Goal: Find contact information: Find contact information

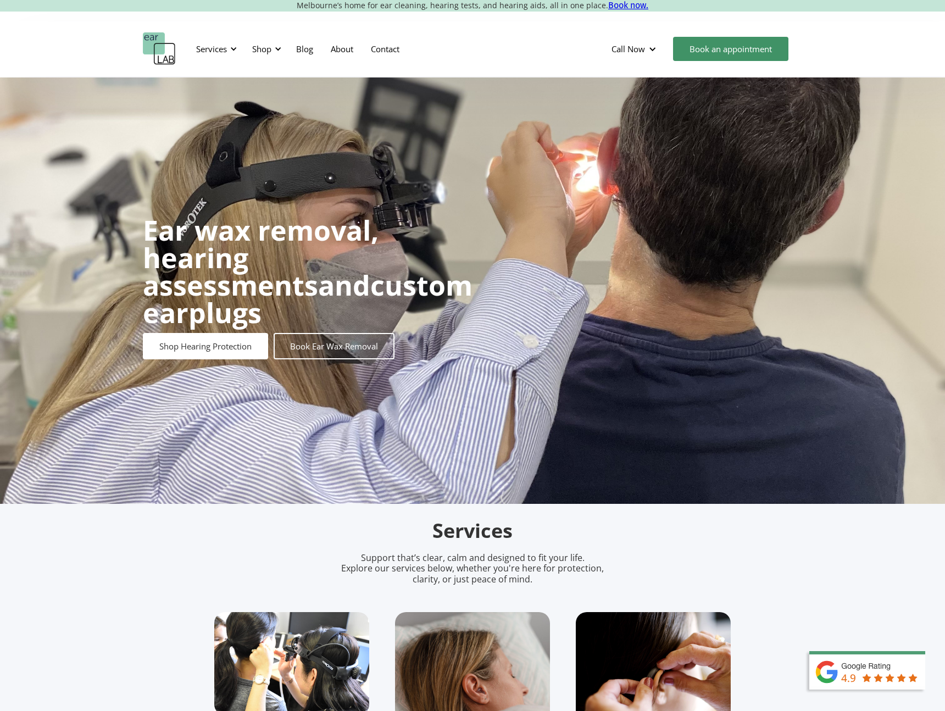
drag, startPoint x: 805, startPoint y: 516, endPoint x: 799, endPoint y: 515, distance: 6.1
click at [220, 48] on div "Services" at bounding box center [211, 48] width 31 height 11
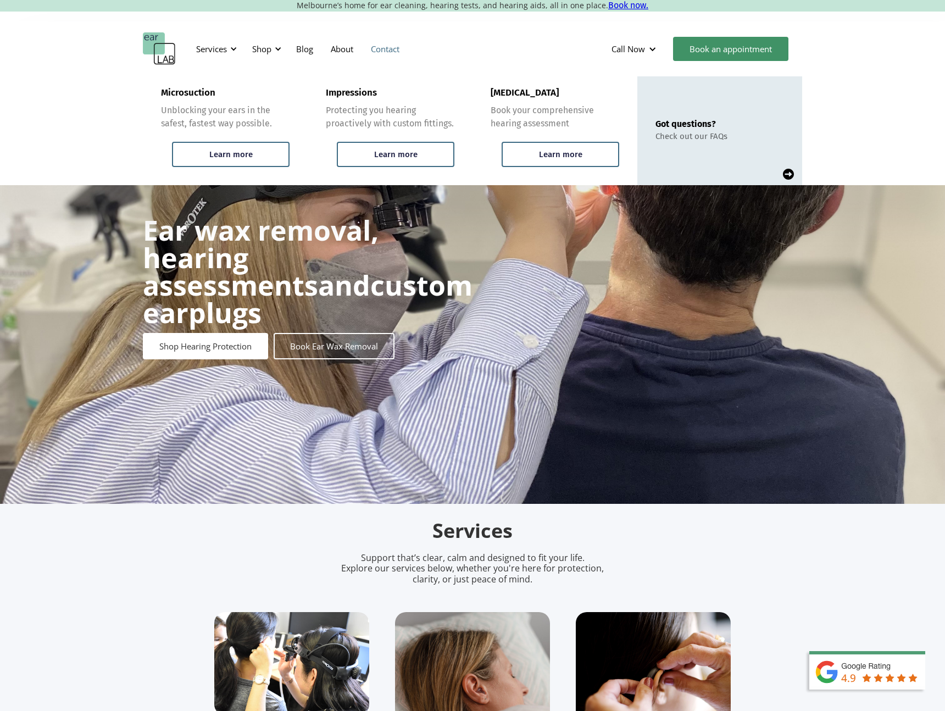
click at [389, 49] on link "Contact" at bounding box center [385, 49] width 46 height 32
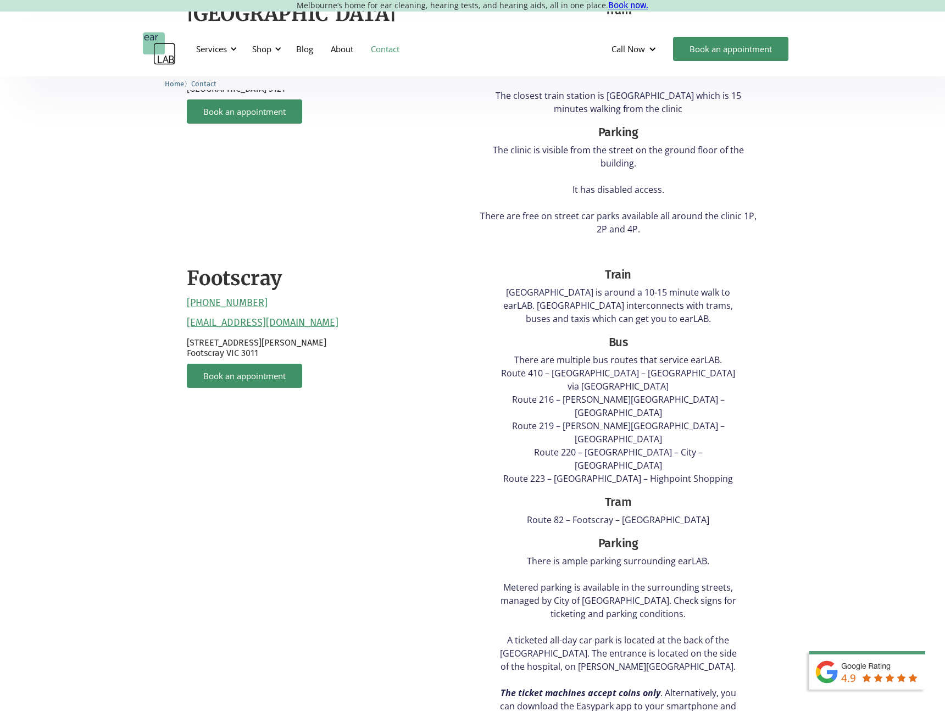
scroll to position [390, 0]
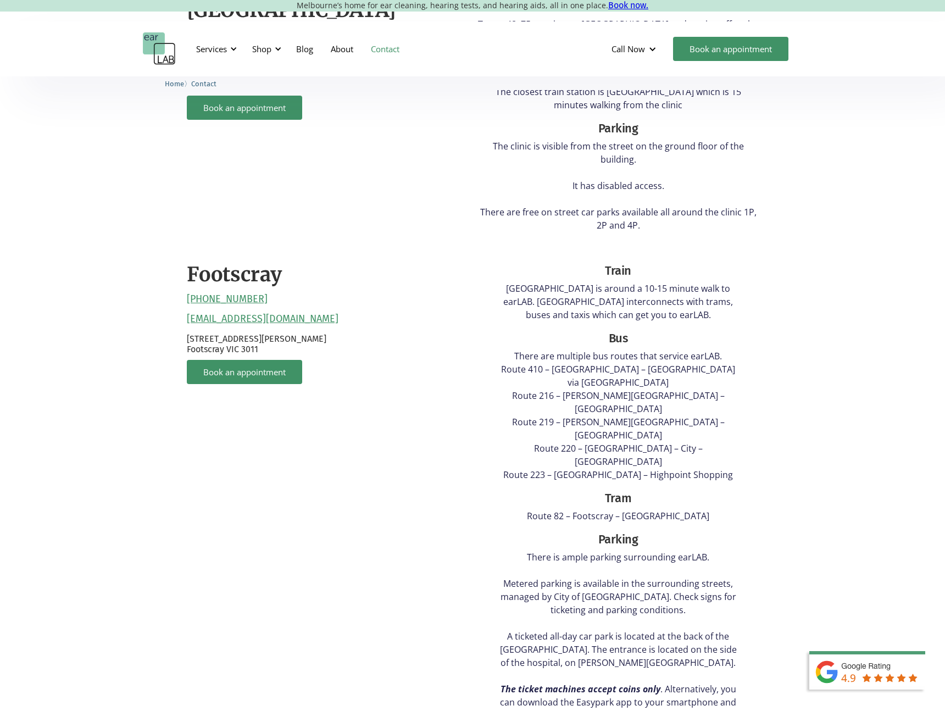
click at [422, 343] on div "Footscray (03) 9317 7567 reception@earlab.com.au Suite 4B, Level 1, 30 Eleanor …" at bounding box center [327, 490] width 280 height 479
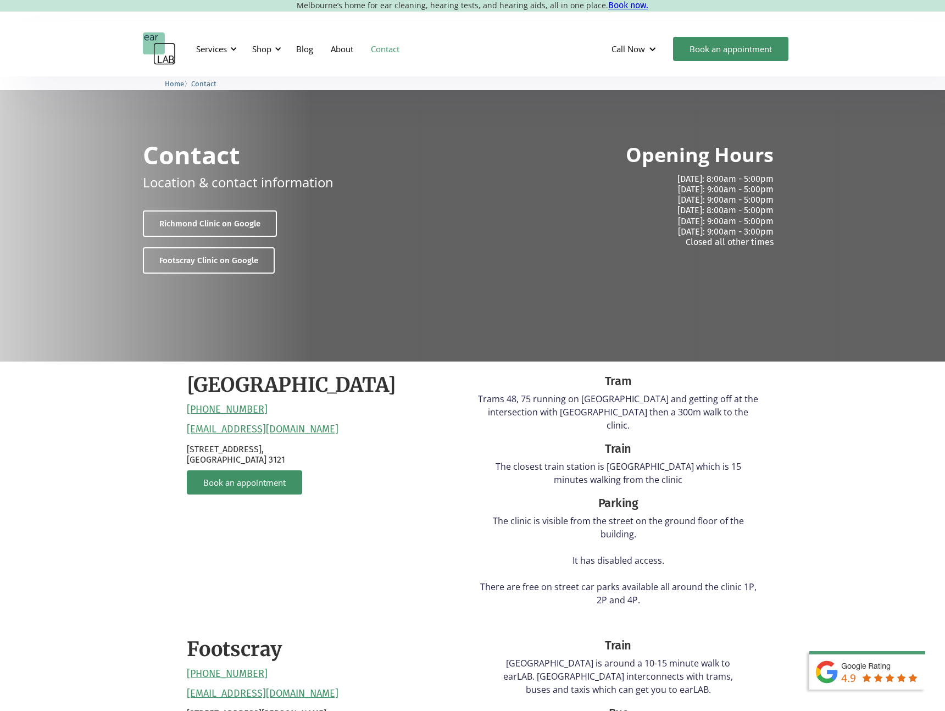
scroll to position [0, 0]
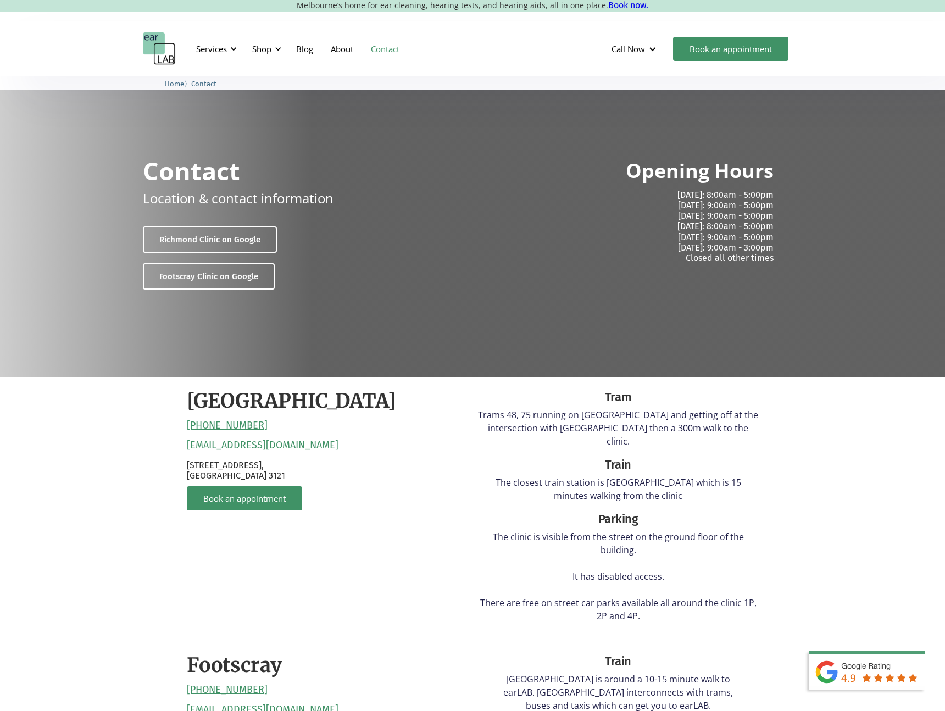
click at [627, 458] on div "Train" at bounding box center [618, 465] width 280 height 18
drag, startPoint x: 662, startPoint y: 399, endPoint x: 619, endPoint y: 399, distance: 42.8
click at [662, 399] on div "Tram" at bounding box center [618, 397] width 280 height 18
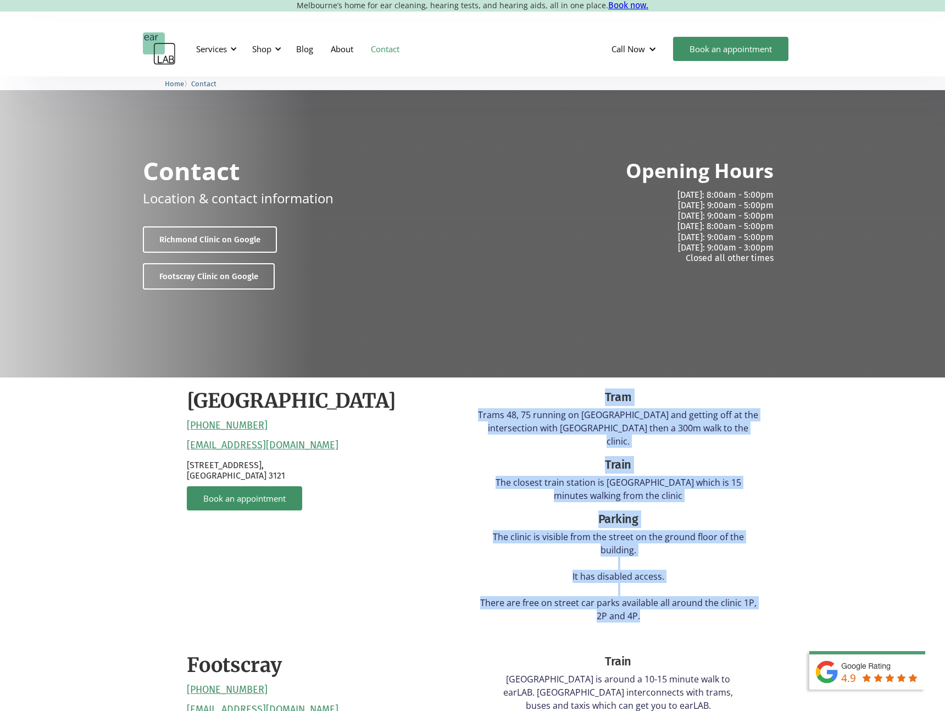
drag, startPoint x: 585, startPoint y: 397, endPoint x: 733, endPoint y: 613, distance: 261.7
click at [733, 613] on div "Tram Trams 48, 75 running on Bridge road and getting off at the intersection wi…" at bounding box center [618, 509] width 280 height 242
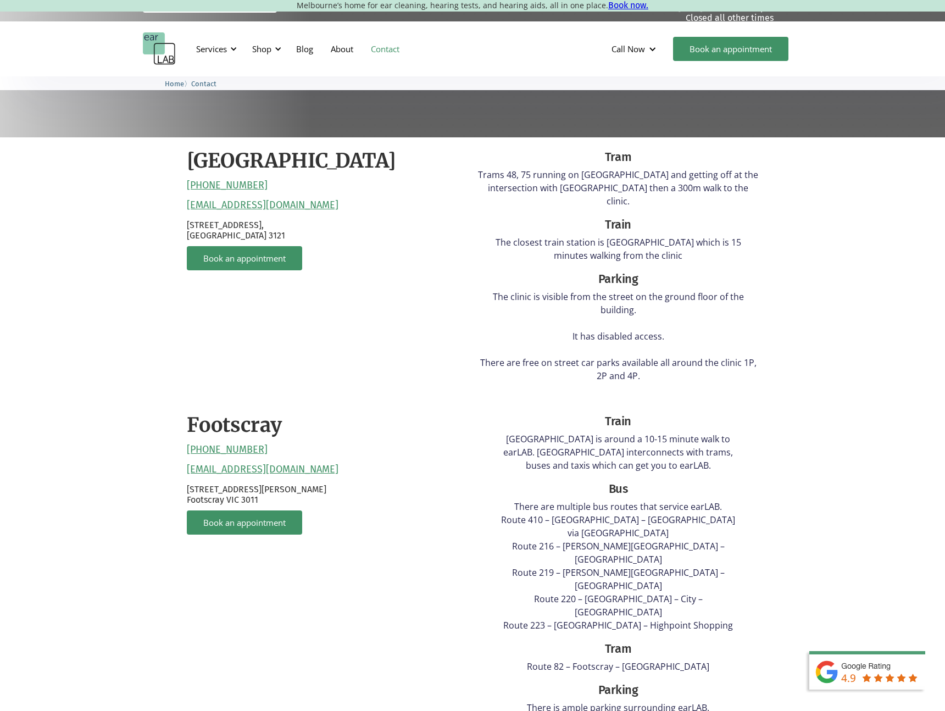
scroll to position [242, 0]
